Goal: Information Seeking & Learning: Find specific fact

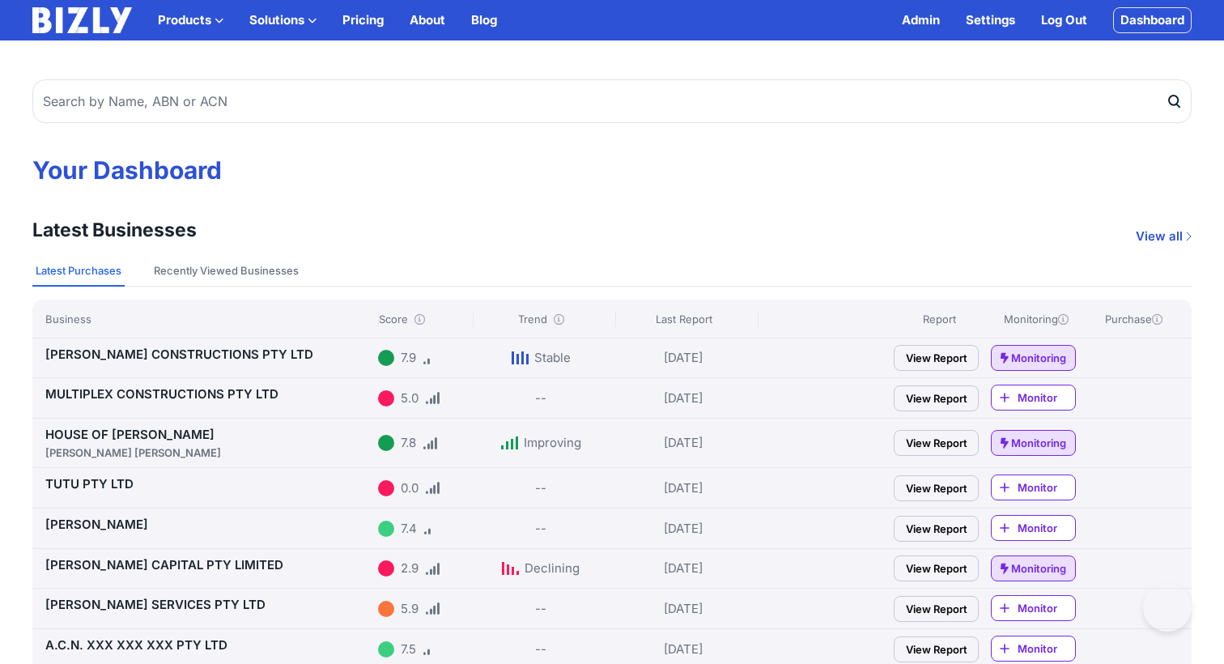
click at [226, 100] on input "text" at bounding box center [611, 101] width 1159 height 44
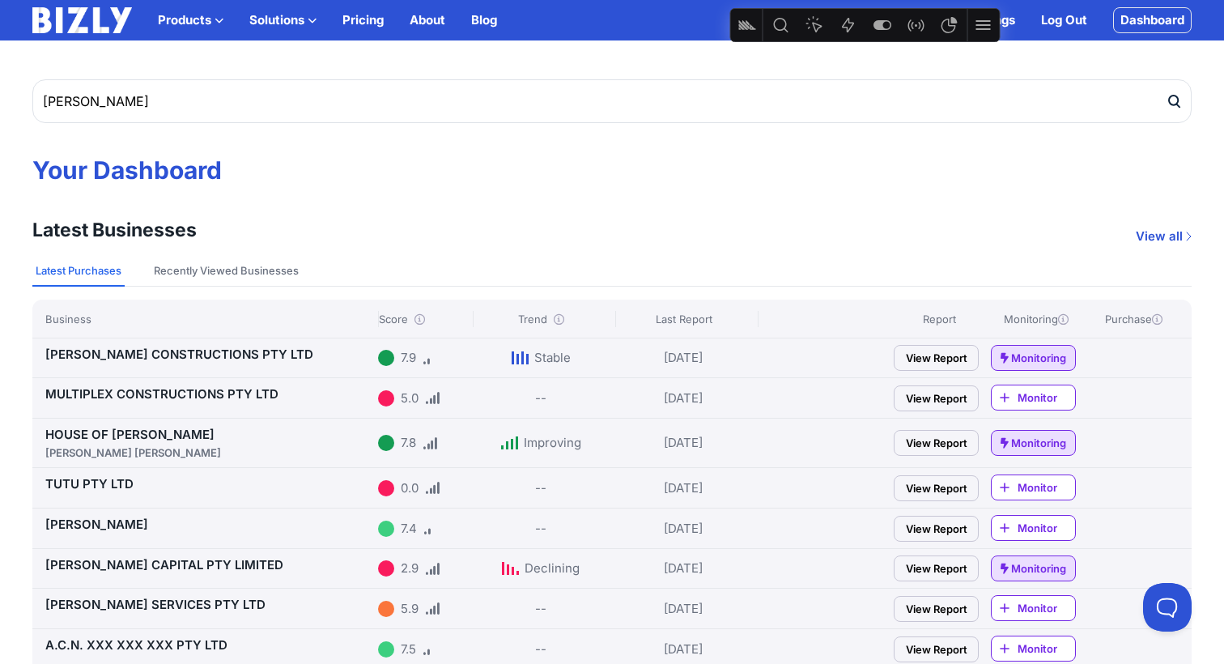
type input "[PERSON_NAME]"
click at [1174, 100] on icon "submit" at bounding box center [1174, 101] width 16 height 17
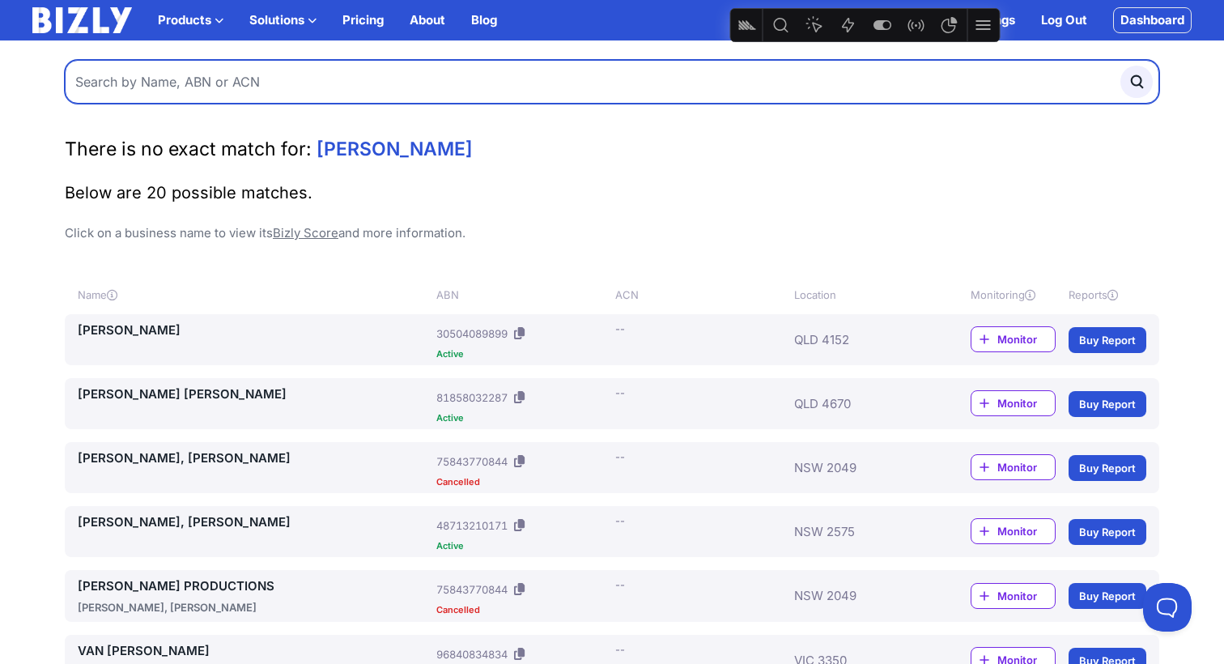
drag, startPoint x: 369, startPoint y: 95, endPoint x: 435, endPoint y: 95, distance: 66.4
click at [369, 95] on input "text" at bounding box center [612, 82] width 1094 height 44
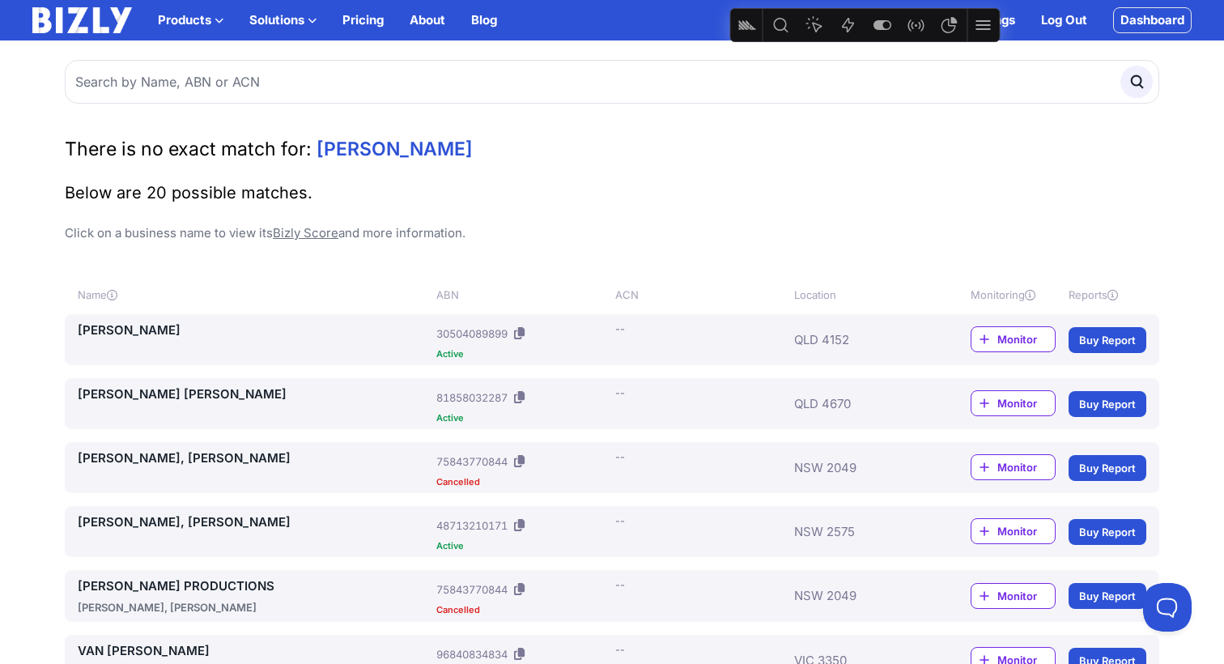
click at [198, 588] on link "[PERSON_NAME] PRODUCTIONS" at bounding box center [254, 585] width 352 height 19
